Goal: Entertainment & Leisure: Consume media (video, audio)

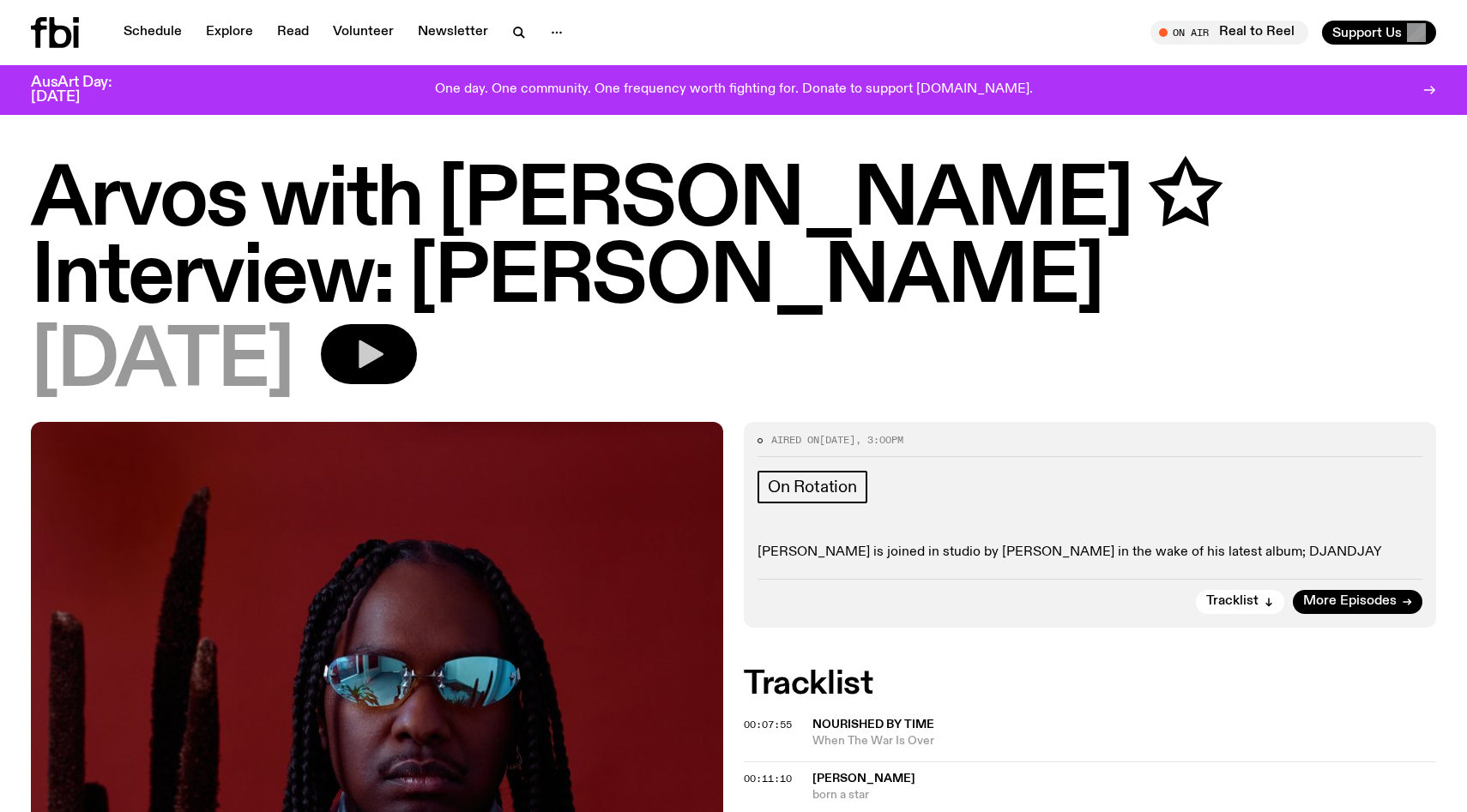
click at [382, 356] on icon "button" at bounding box center [369, 354] width 34 height 34
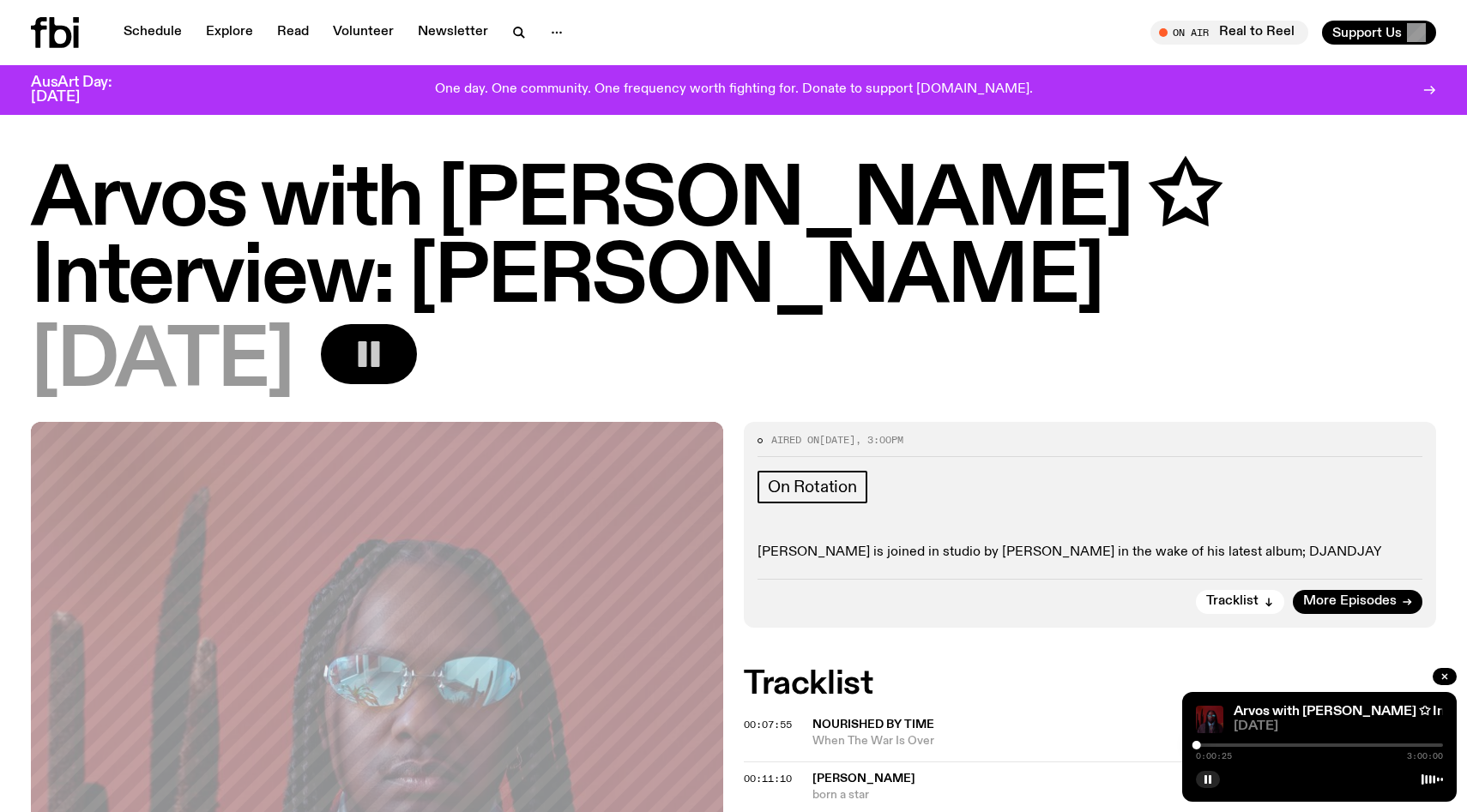
click at [1204, 745] on div at bounding box center [1319, 745] width 247 height 4
click at [1208, 747] on div at bounding box center [1207, 745] width 9 height 9
click at [1212, 745] on div at bounding box center [1212, 745] width 9 height 9
click at [1213, 745] on div at bounding box center [1213, 745] width 9 height 9
click at [1216, 745] on div at bounding box center [1216, 745] width 9 height 9
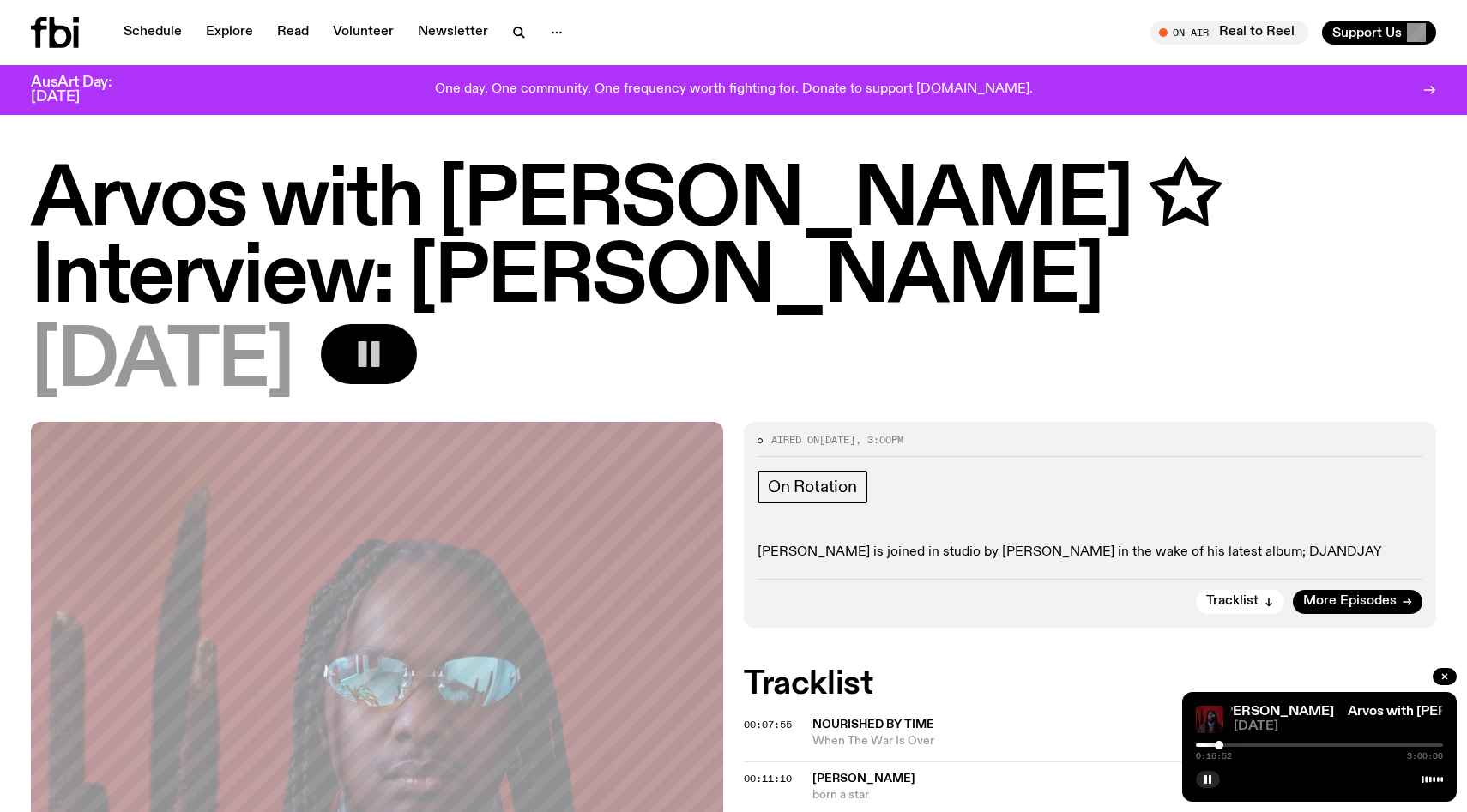
click at [1220, 747] on div at bounding box center [1219, 745] width 9 height 9
click at [1226, 747] on div "0:17:31 3:00:00" at bounding box center [1319, 750] width 247 height 21
click at [1227, 743] on div at bounding box center [1319, 745] width 247 height 4
click at [1234, 745] on div at bounding box center [1319, 745] width 247 height 4
click at [1230, 744] on div at bounding box center [1234, 745] width 9 height 9
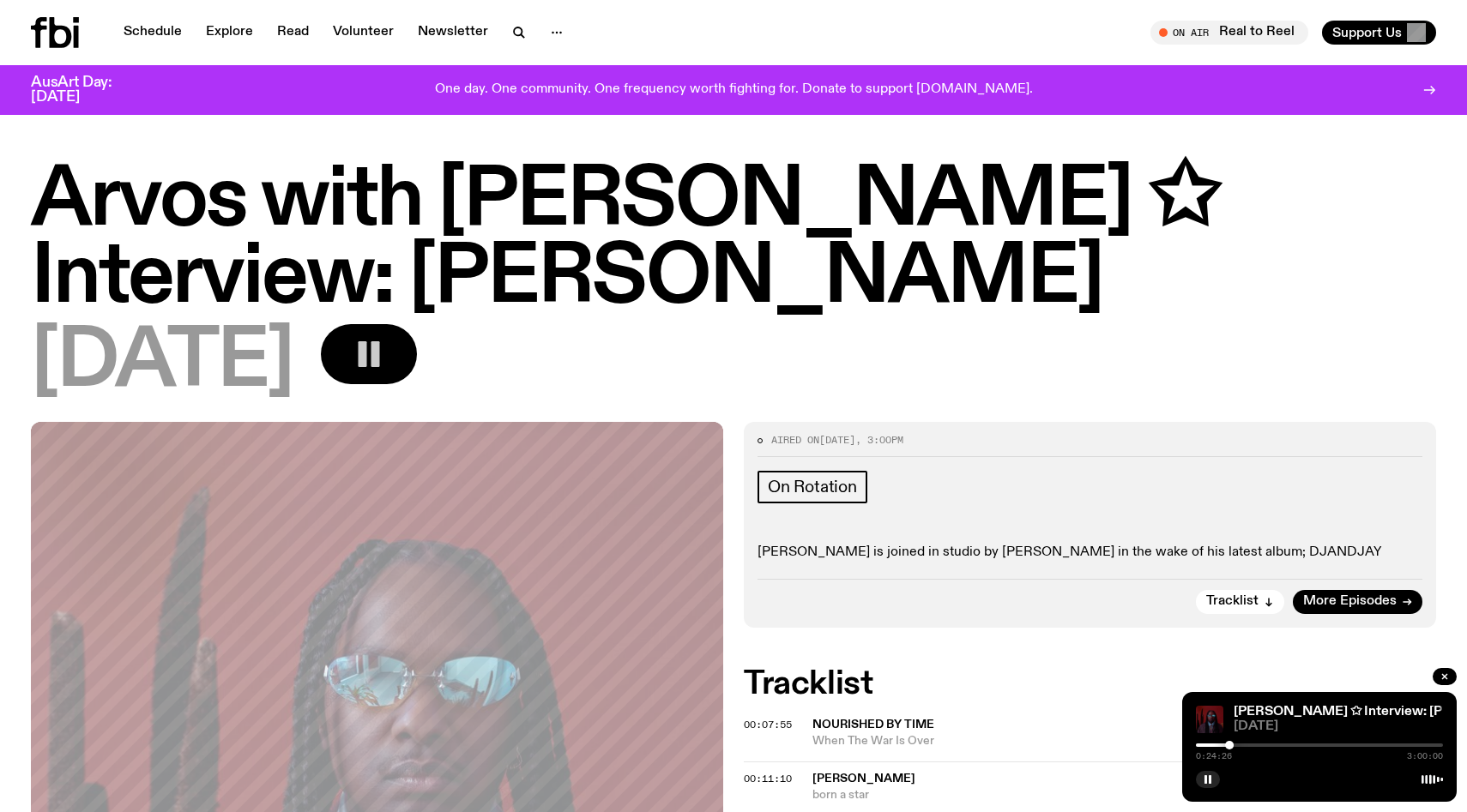
click at [1238, 743] on div at bounding box center [1319, 745] width 247 height 4
click at [1249, 745] on div at bounding box center [1319, 745] width 247 height 4
click at [1259, 744] on div at bounding box center [1319, 745] width 247 height 4
click at [1253, 744] on div at bounding box center [1134, 745] width 247 height 4
click at [1256, 745] on div at bounding box center [1256, 745] width 9 height 9
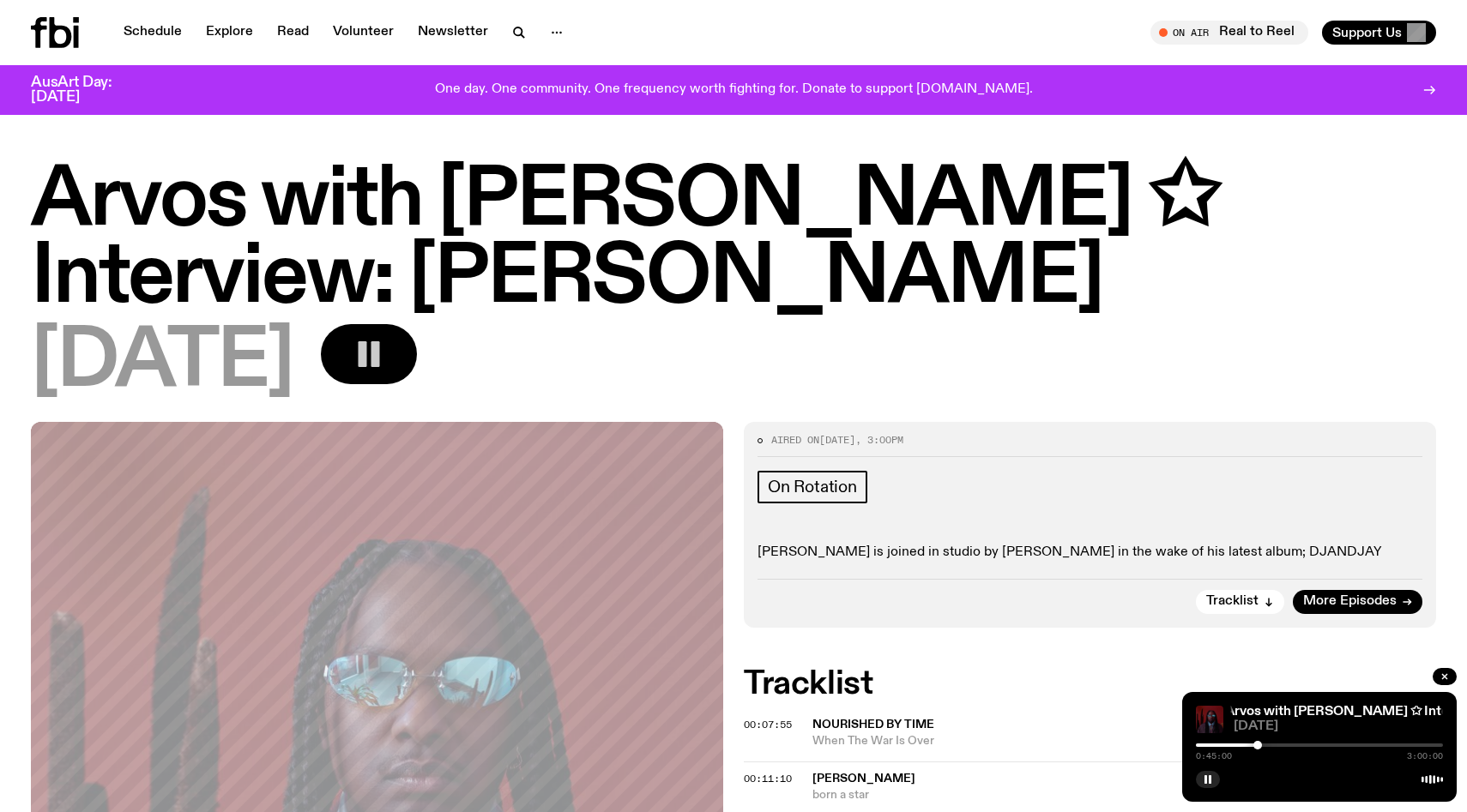
click at [1258, 746] on div at bounding box center [1258, 745] width 9 height 9
click at [1262, 745] on div at bounding box center [1319, 745] width 247 height 4
click at [1265, 745] on div at bounding box center [1265, 745] width 9 height 9
click at [1275, 745] on div at bounding box center [1319, 745] width 247 height 4
click at [1282, 745] on div at bounding box center [1319, 745] width 247 height 4
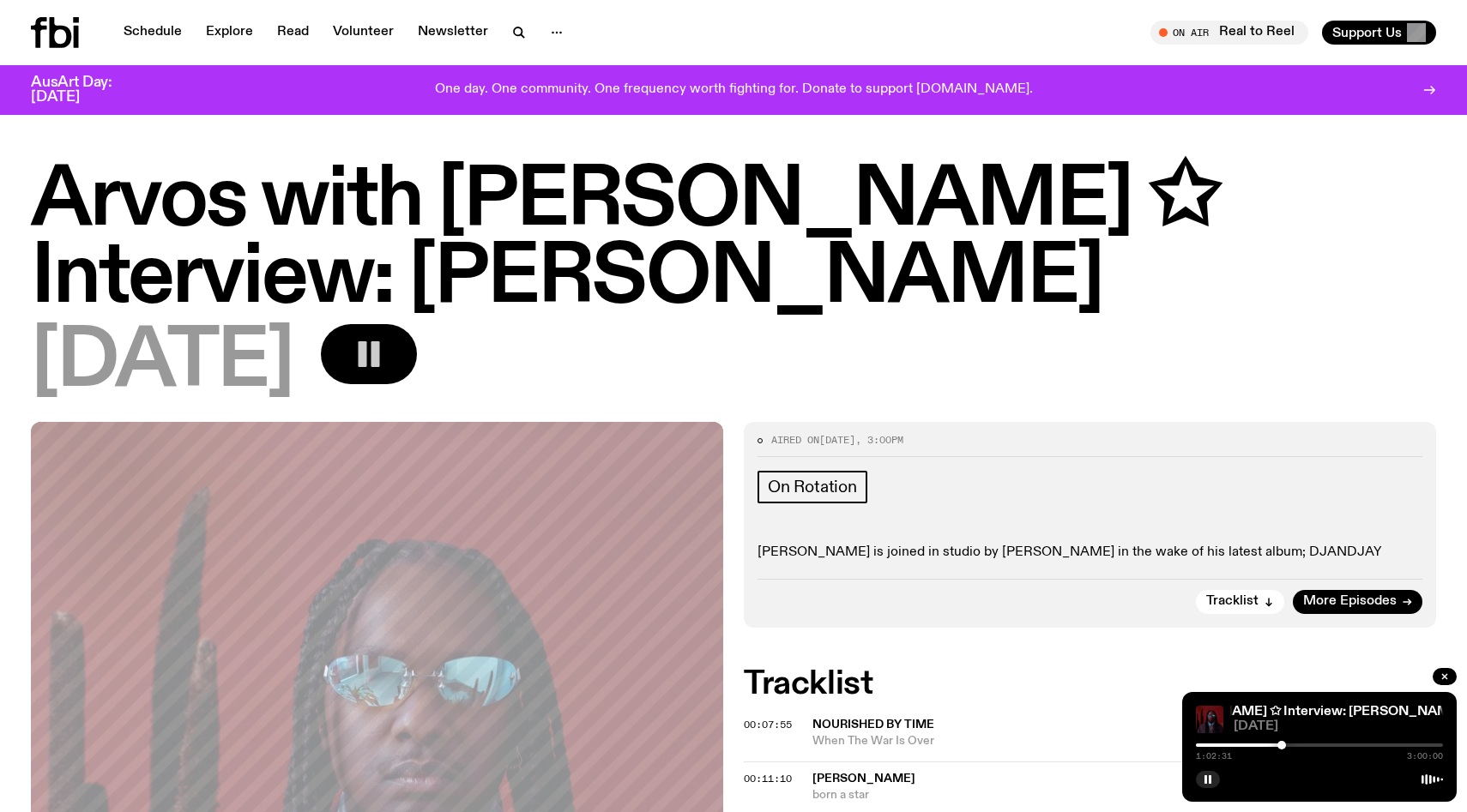
click at [1288, 745] on div at bounding box center [1319, 745] width 247 height 4
click at [1297, 745] on div at bounding box center [1319, 745] width 247 height 4
click at [1303, 743] on div at bounding box center [1319, 745] width 247 height 4
click at [1309, 743] on div at bounding box center [1319, 745] width 247 height 4
click at [1315, 744] on div at bounding box center [1319, 745] width 247 height 4
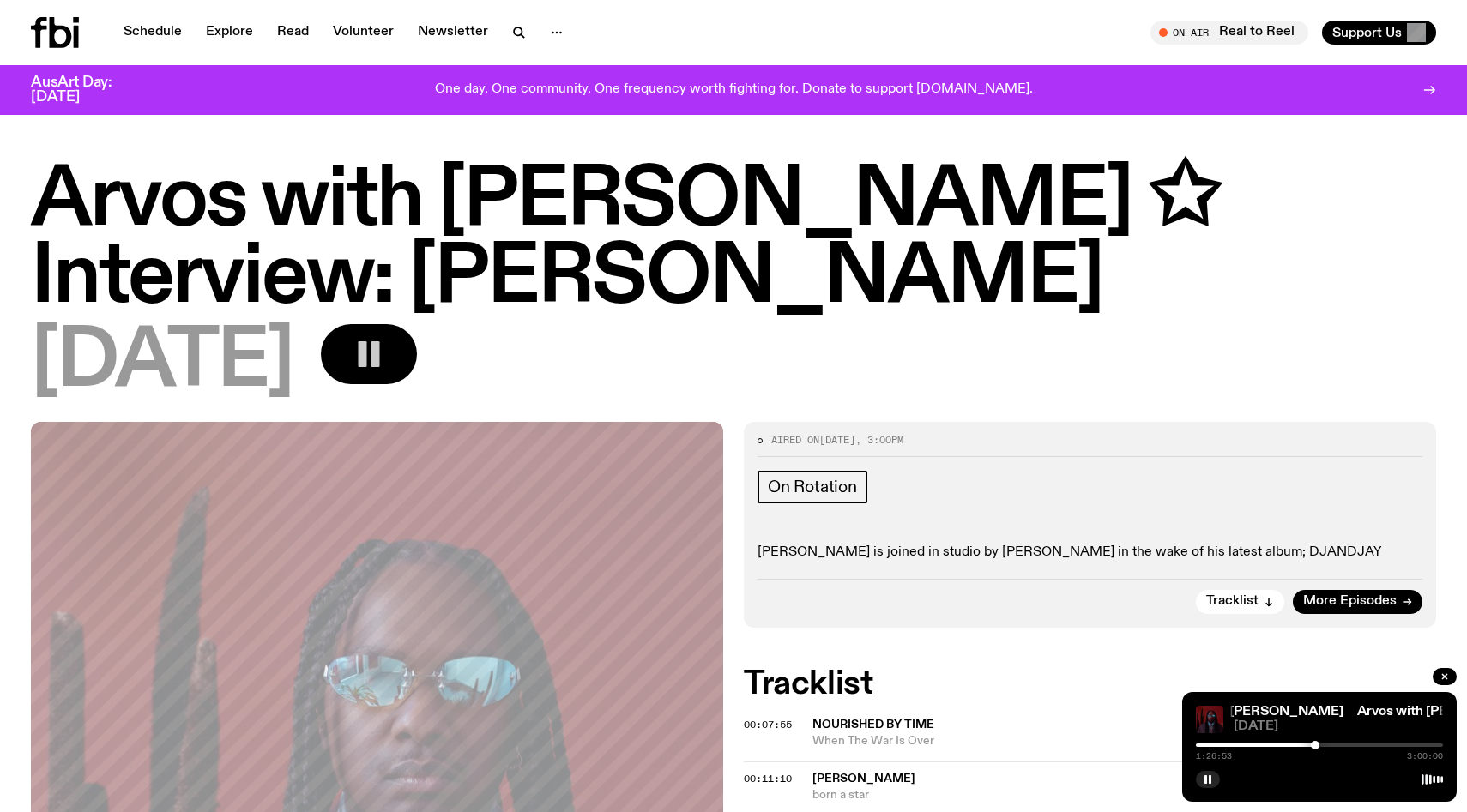
click at [1322, 743] on div at bounding box center [1319, 745] width 247 height 4
click at [1330, 745] on div at bounding box center [1319, 745] width 247 height 4
click at [1344, 745] on div at bounding box center [1319, 745] width 247 height 4
click at [1359, 744] on div at bounding box center [1319, 745] width 247 height 4
click at [1370, 744] on div at bounding box center [1319, 745] width 247 height 4
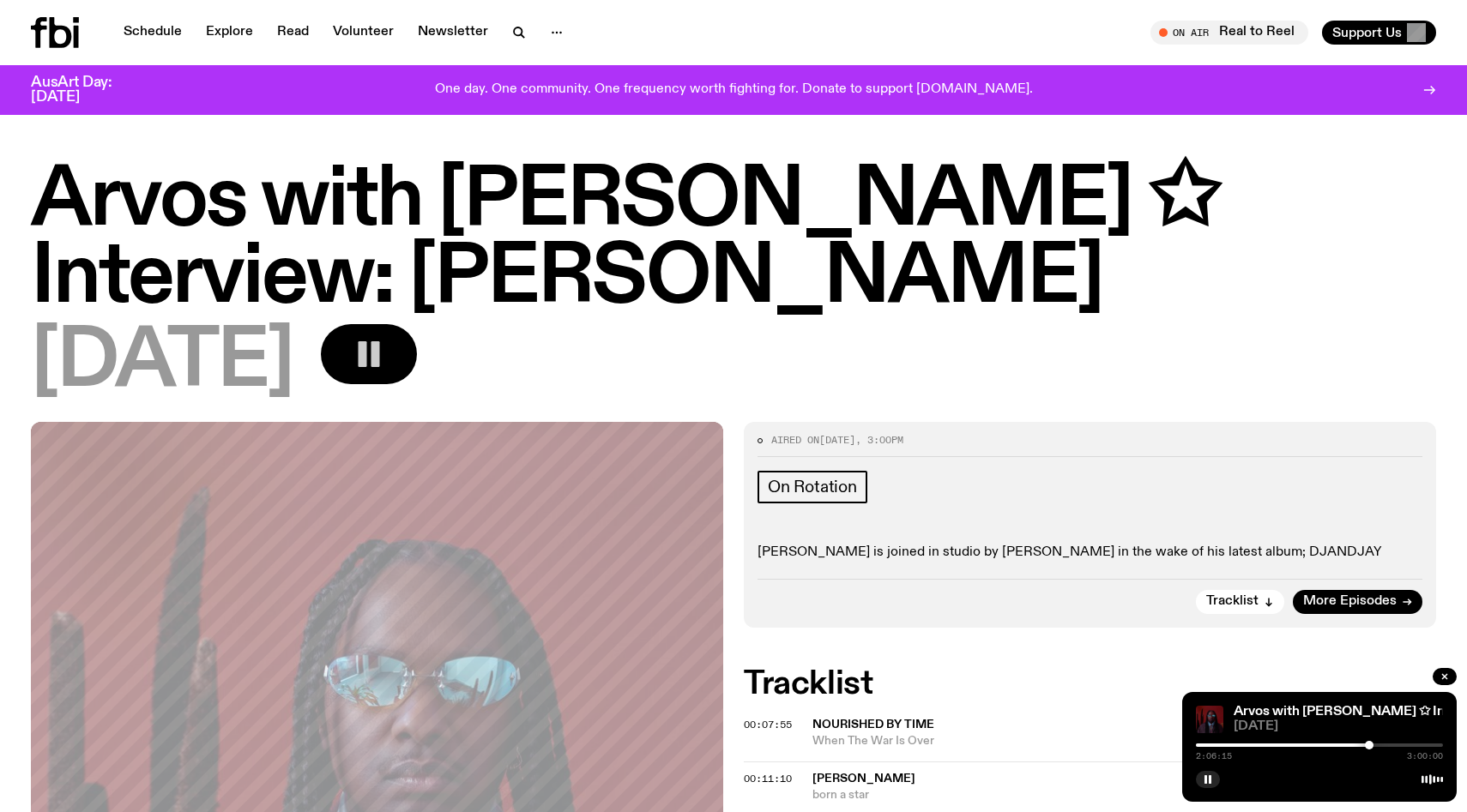
click at [1380, 744] on div at bounding box center [1319, 745] width 247 height 4
click at [1374, 747] on div "2:14:28 3:00:00" at bounding box center [1319, 750] width 247 height 21
click at [1372, 746] on div at bounding box center [1257, 745] width 247 height 4
click at [1376, 745] on div at bounding box center [1319, 745] width 247 height 4
click at [1207, 783] on rect "button" at bounding box center [1206, 780] width 3 height 9
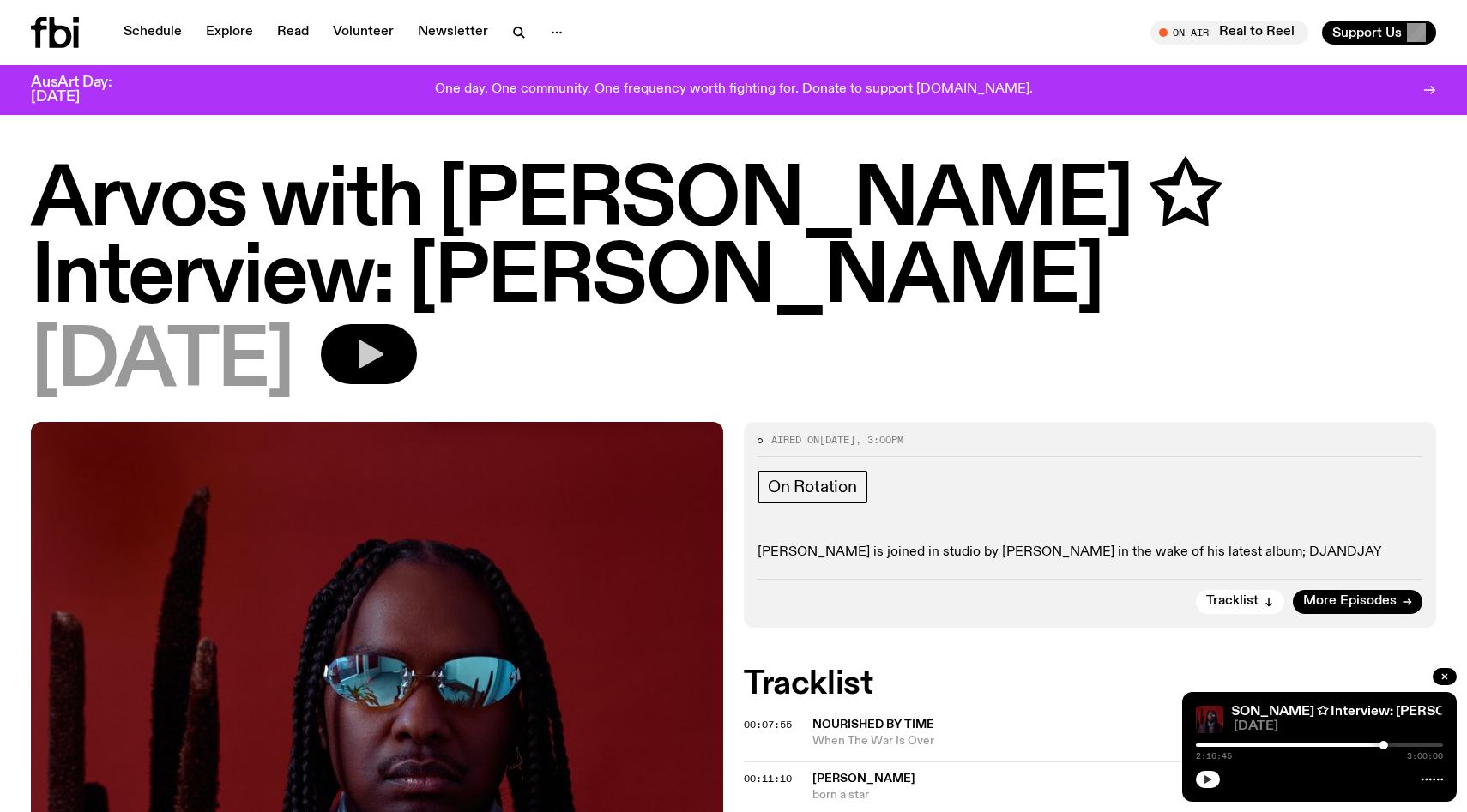
click at [1207, 783] on icon "button" at bounding box center [1208, 780] width 8 height 9
